Goal: Navigation & Orientation: Find specific page/section

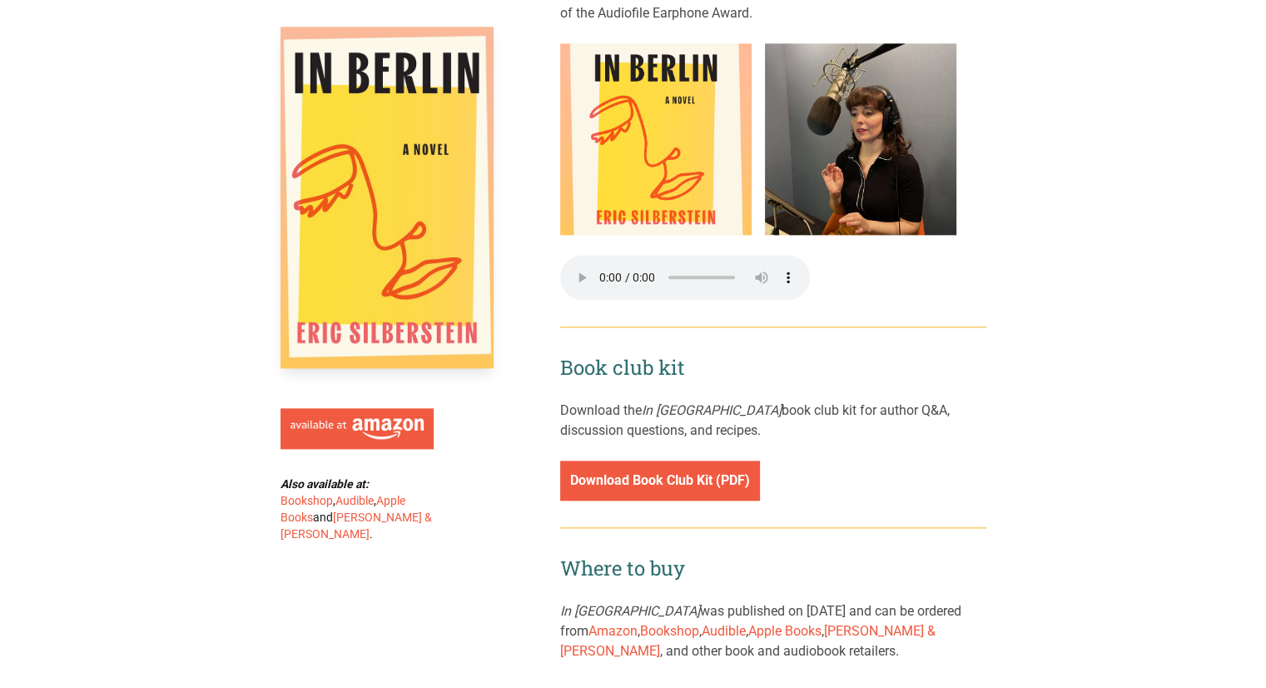
scroll to position [2081, 0]
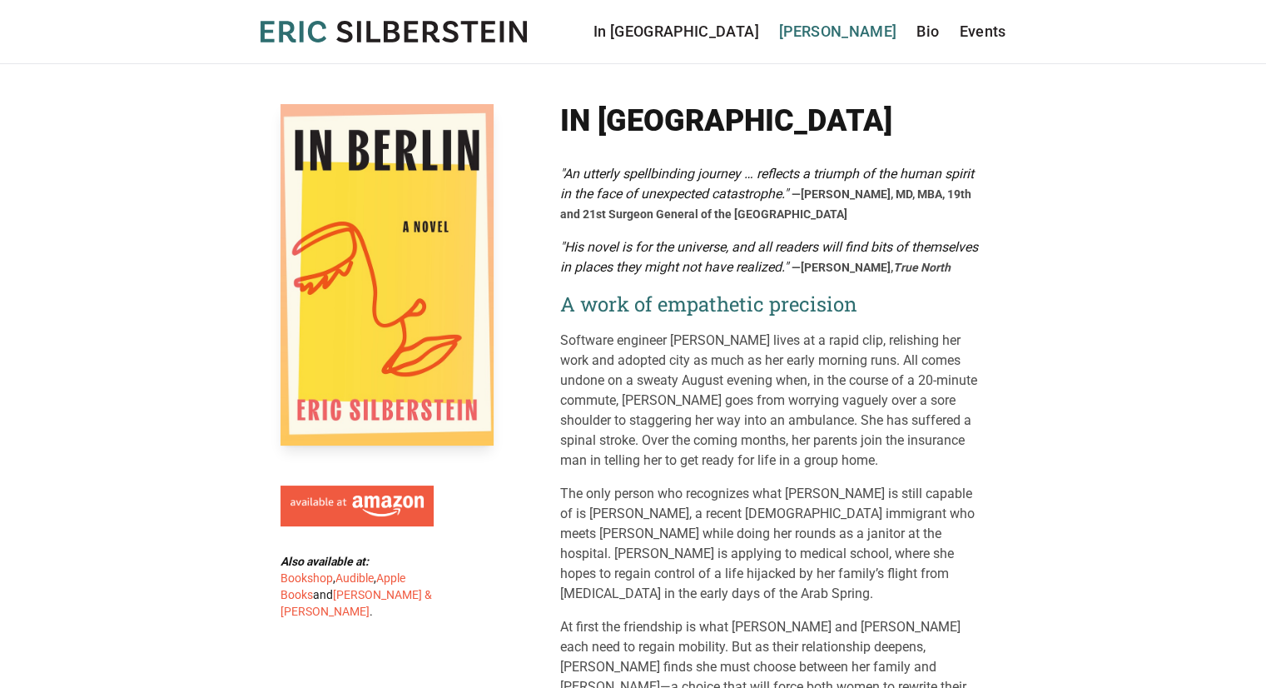
click at [874, 31] on link "[PERSON_NAME]" at bounding box center [838, 31] width 118 height 23
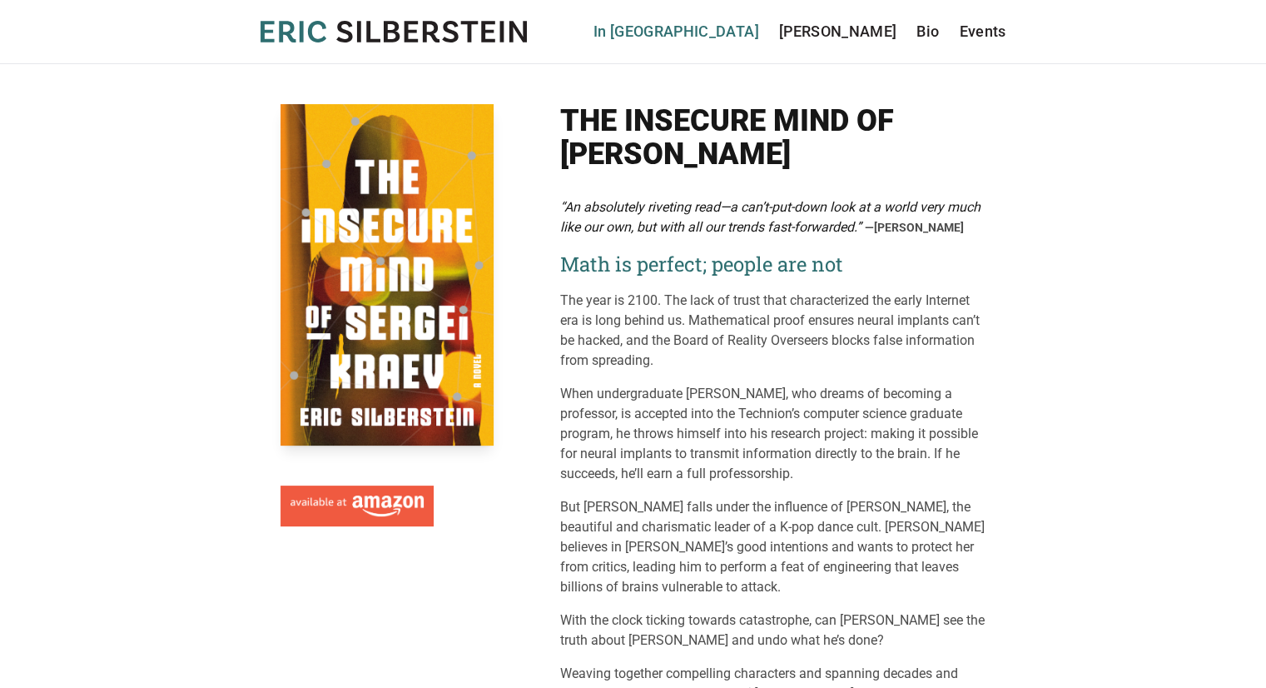
click at [759, 33] on link "In [GEOGRAPHIC_DATA]" at bounding box center [677, 31] width 166 height 23
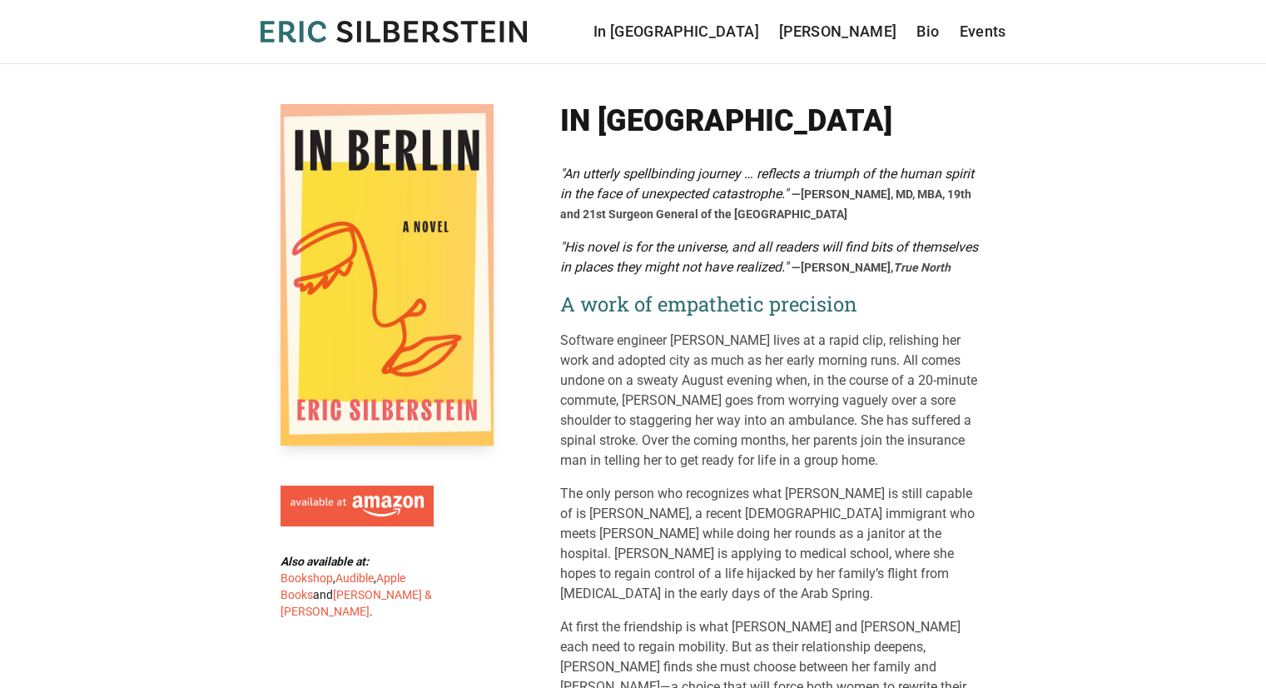
click at [914, 40] on nav "In Berlin Sergei Kraev Bio Events" at bounding box center [800, 31] width 413 height 23
click at [930, 31] on link "Bio" at bounding box center [928, 31] width 22 height 23
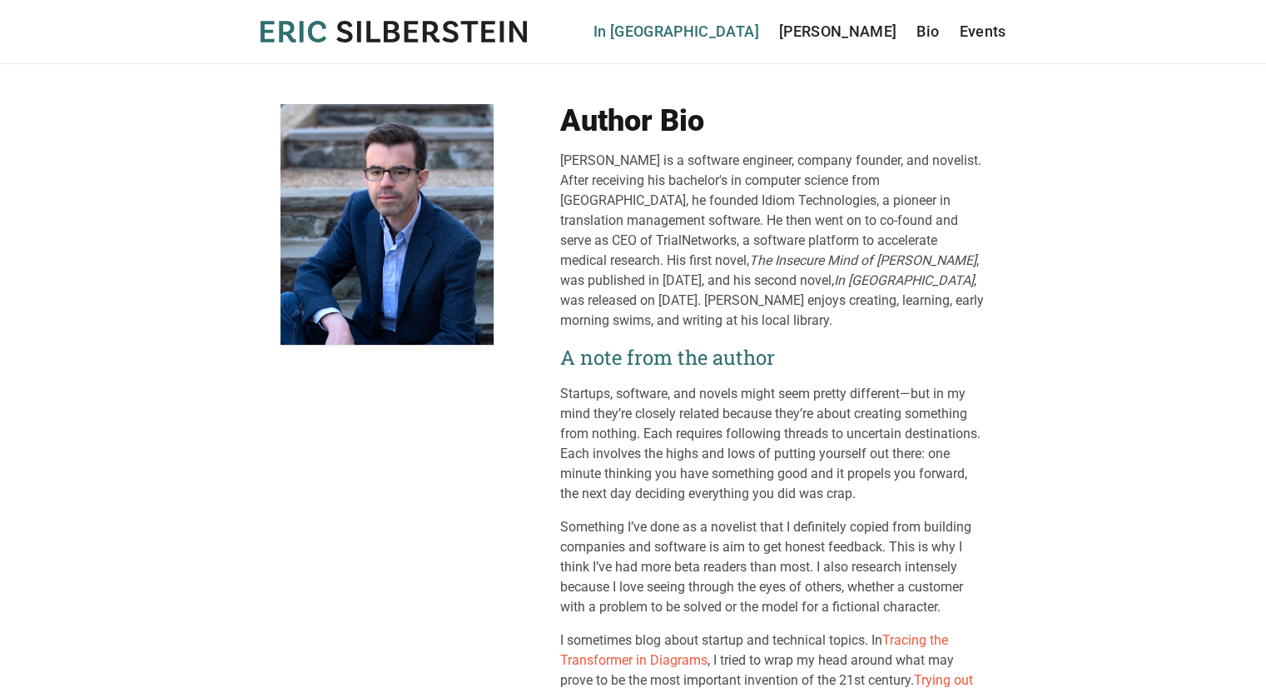
click at [752, 25] on link "In [GEOGRAPHIC_DATA]" at bounding box center [677, 31] width 166 height 23
